Goal: Task Accomplishment & Management: Use online tool/utility

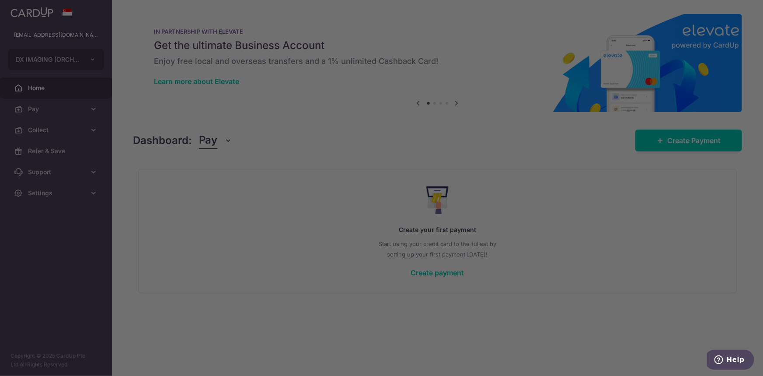
click at [684, 207] on div at bounding box center [385, 190] width 771 height 380
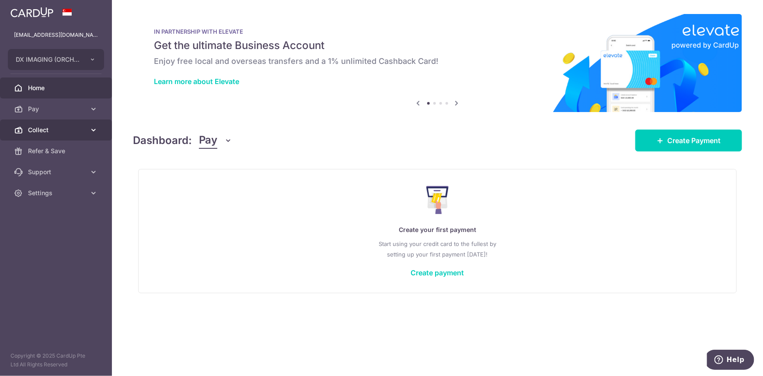
click at [38, 133] on span "Collect" at bounding box center [57, 130] width 58 height 9
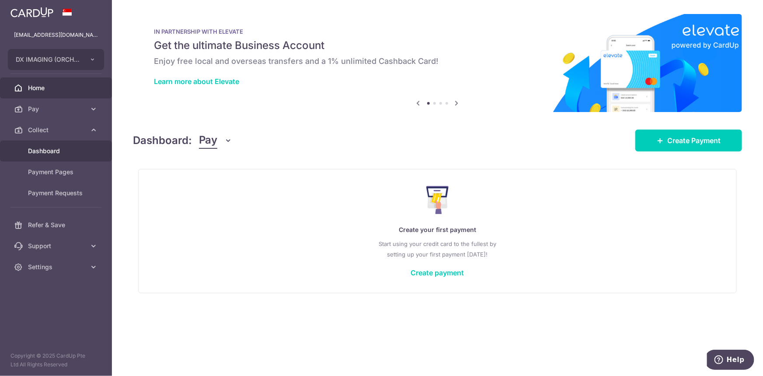
click at [32, 149] on span "Dashboard" at bounding box center [57, 151] width 58 height 9
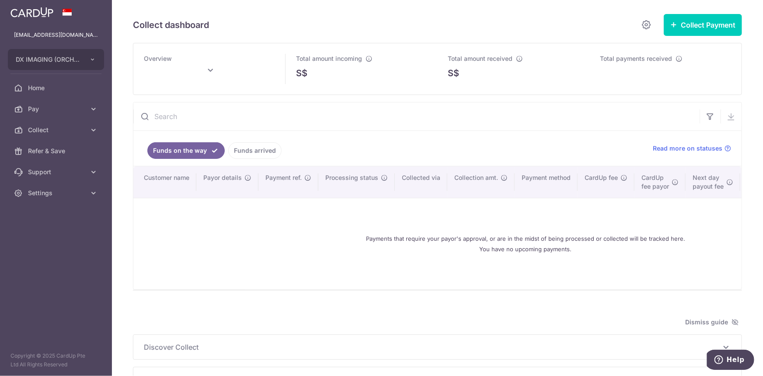
click at [734, 2] on div "Collect dashboard Collect Payment Create request to collect payments Custom Pay…" at bounding box center [437, 188] width 651 height 376
click at [708, 21] on button "Collect Payment" at bounding box center [703, 25] width 78 height 22
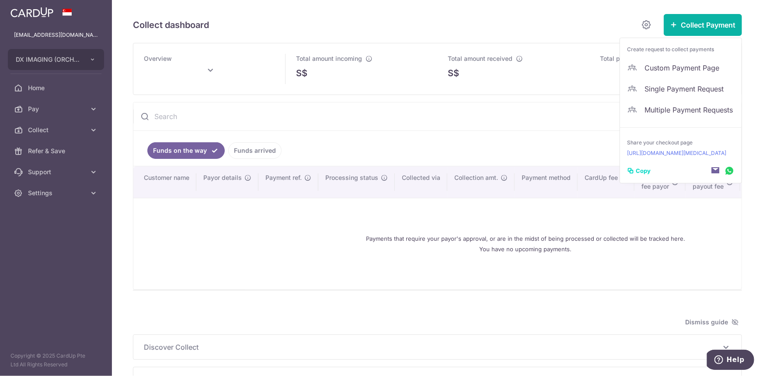
click at [636, 170] on span "Copy" at bounding box center [643, 170] width 15 height 9
type input "September 2025"
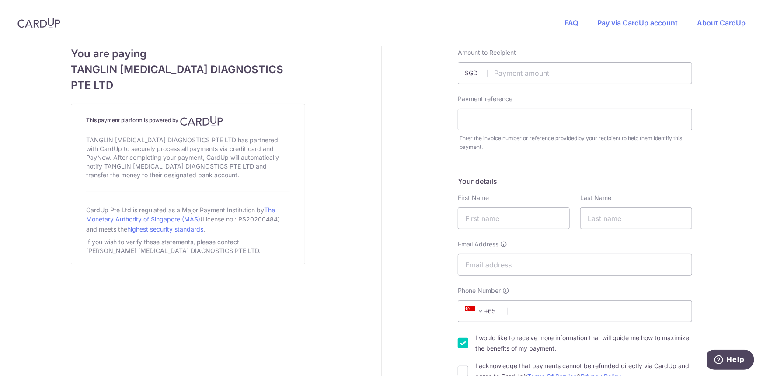
scroll to position [39, 0]
